Goal: Task Accomplishment & Management: Complete application form

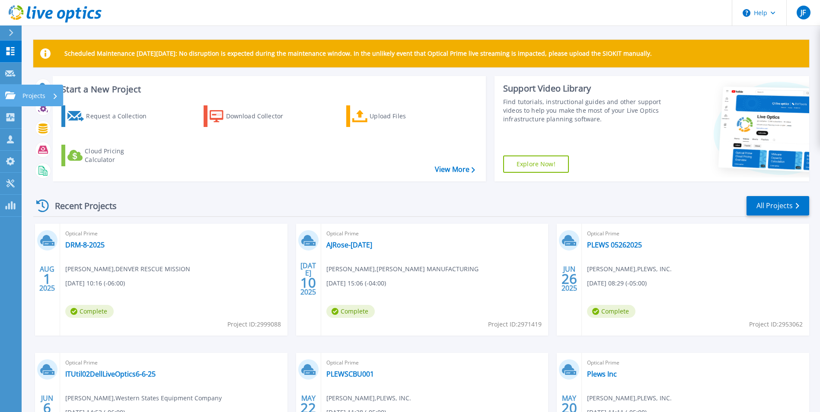
click at [38, 96] on p "Projects" at bounding box center [33, 96] width 23 height 22
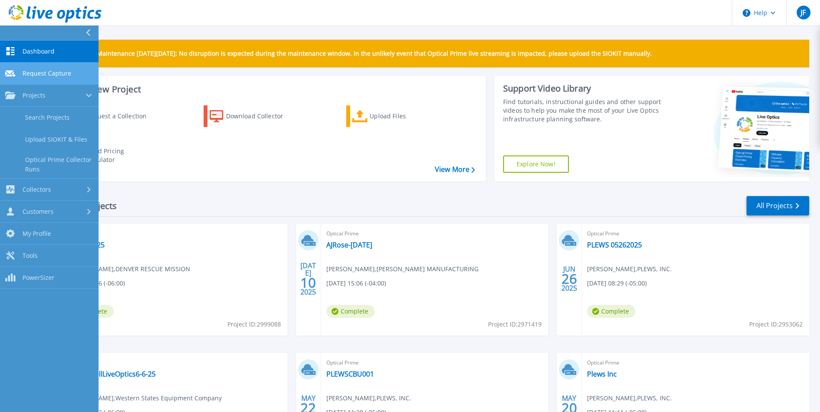
click at [48, 73] on span "Request Capture" at bounding box center [46, 74] width 49 height 8
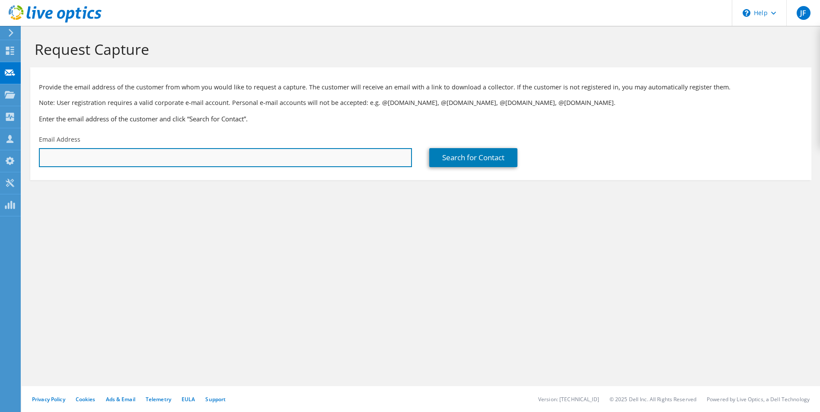
click at [194, 157] on input "text" at bounding box center [225, 157] width 373 height 19
paste input "Greg Kennedy;"
type input "Greg Kennedy;"
drag, startPoint x: 71, startPoint y: 157, endPoint x: 34, endPoint y: 156, distance: 37.2
click at [34, 156] on div "Email Address Greg Kennedy;" at bounding box center [225, 151] width 390 height 41
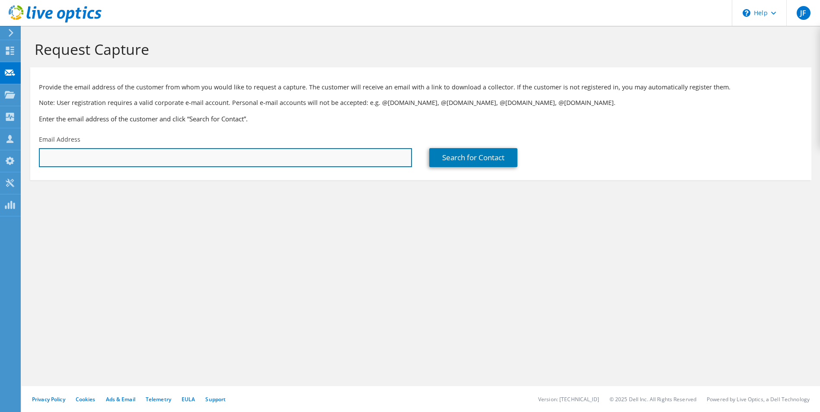
click at [139, 156] on input "text" at bounding box center [225, 157] width 373 height 19
paste input "gkennedy@teamster.org"
type input "gkennedy@teamster.org"
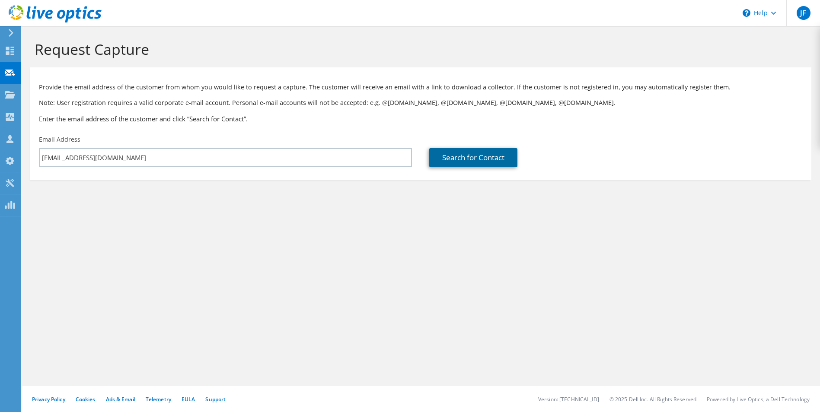
click at [456, 160] on link "Search for Contact" at bounding box center [473, 157] width 88 height 19
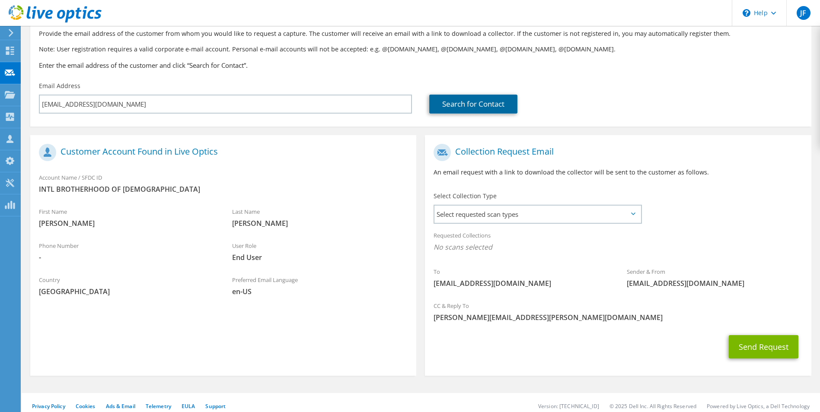
scroll to position [61, 0]
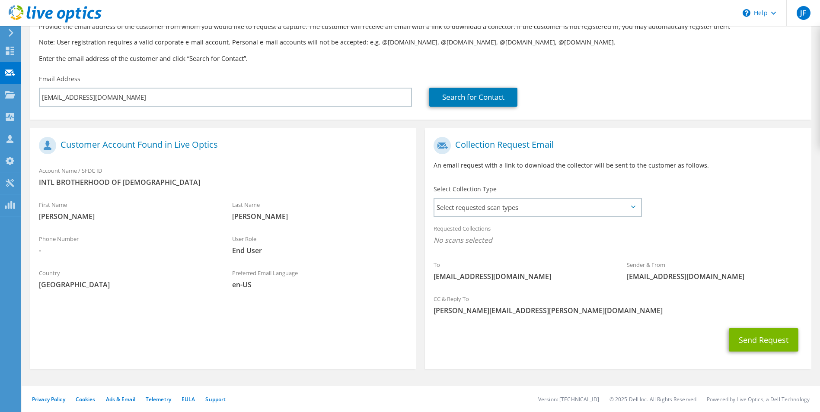
click at [635, 207] on icon at bounding box center [633, 207] width 4 height 3
click at [634, 206] on icon at bounding box center [633, 207] width 4 height 3
click at [631, 205] on span "Select requested scan types" at bounding box center [537, 207] width 206 height 17
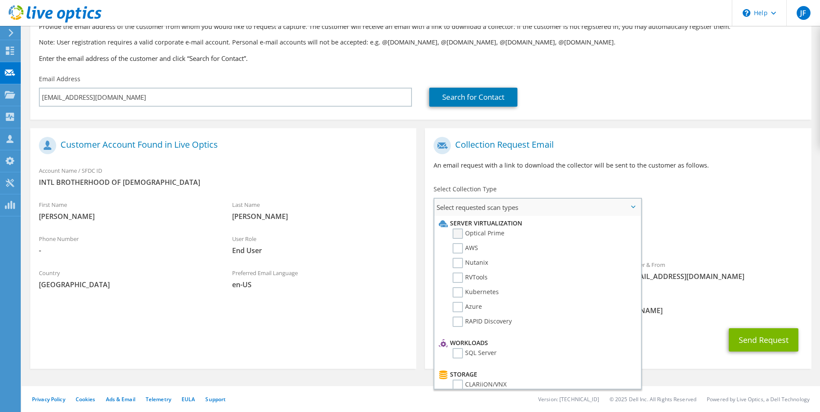
click at [457, 235] on label "Optical Prime" at bounding box center [479, 234] width 52 height 10
click at [0, 0] on input "Optical Prime" at bounding box center [0, 0] width 0 height 0
click at [457, 277] on label "RVTools" at bounding box center [470, 278] width 35 height 10
click at [0, 0] on input "RVTools" at bounding box center [0, 0] width 0 height 0
click at [769, 233] on div "Requested Collections No scans selected Optical Prime RVTools" at bounding box center [618, 237] width 386 height 35
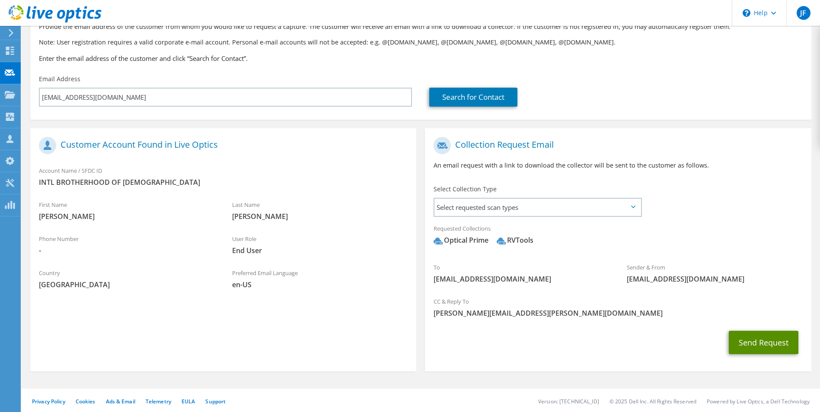
click at [766, 344] on button "Send Request" at bounding box center [764, 342] width 70 height 23
